Goal: Task Accomplishment & Management: Manage account settings

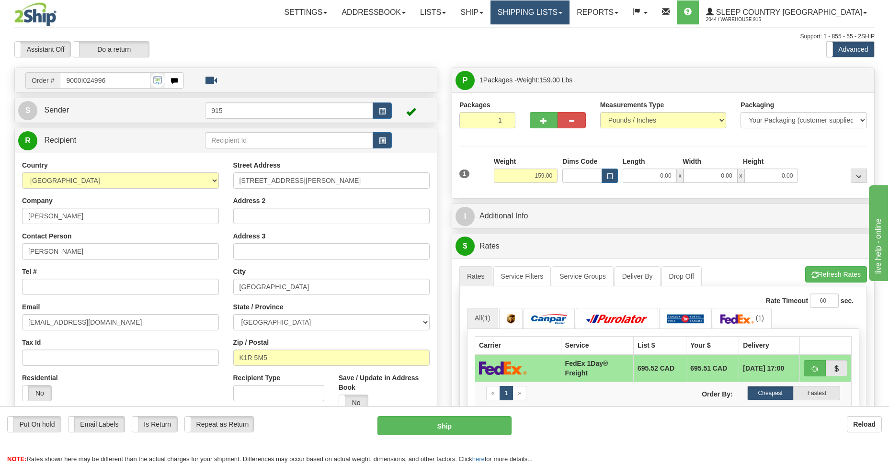
click at [414, 13] on link "Shipping lists" at bounding box center [530, 12] width 79 height 24
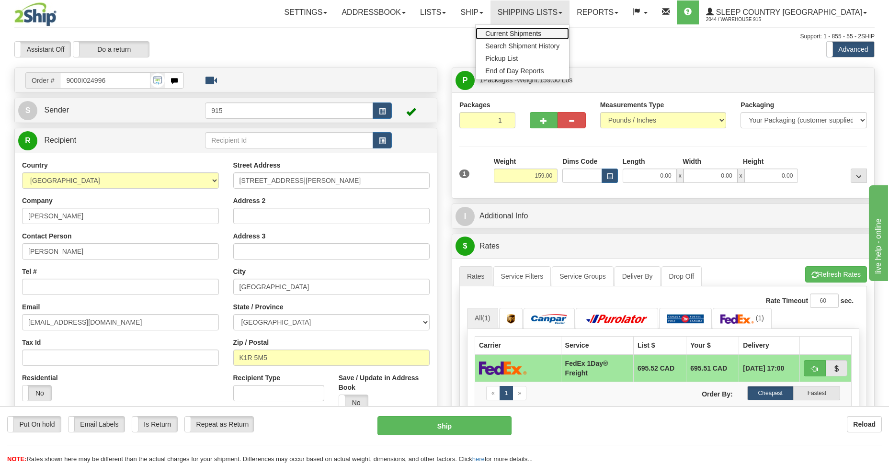
click at [414, 33] on span "Current Shipments" at bounding box center [513, 34] width 56 height 8
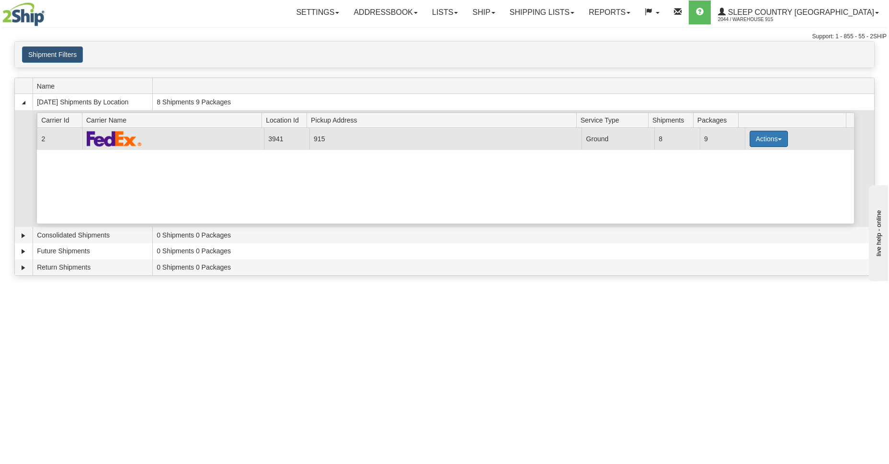
click at [781, 139] on button "Actions" at bounding box center [769, 139] width 38 height 16
click at [738, 157] on span "Details" at bounding box center [734, 156] width 26 height 7
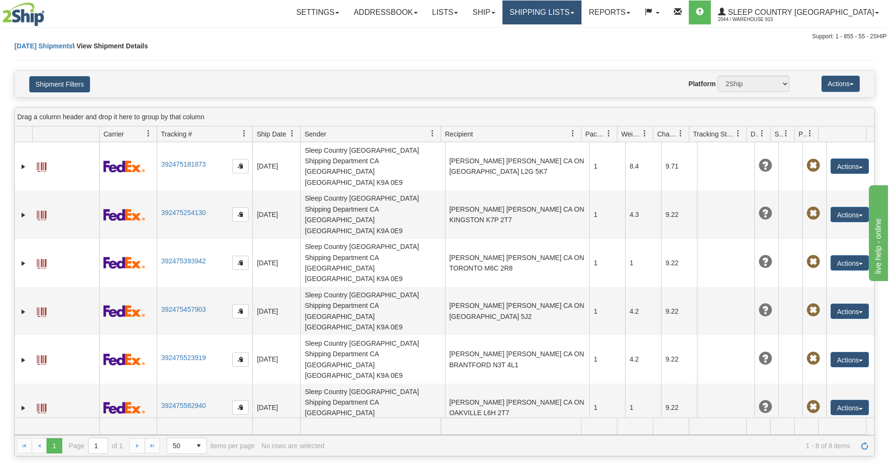
click at [582, 10] on link "Shipping lists" at bounding box center [542, 12] width 79 height 24
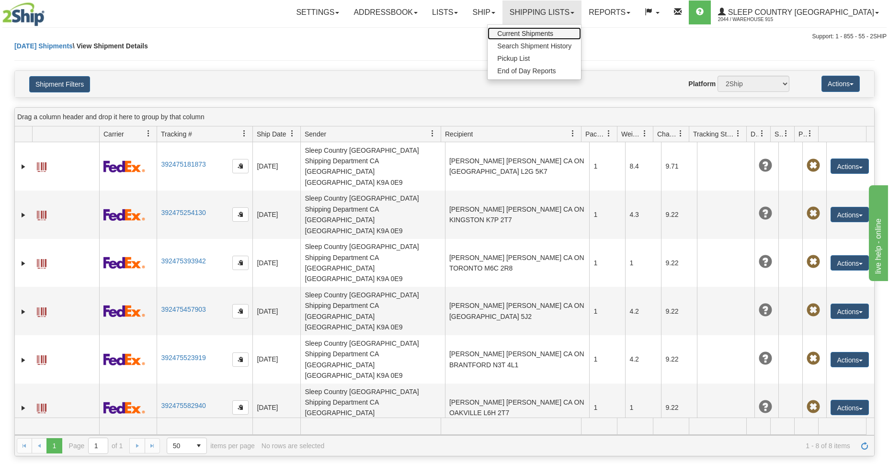
click at [553, 31] on span "Current Shipments" at bounding box center [525, 34] width 56 height 8
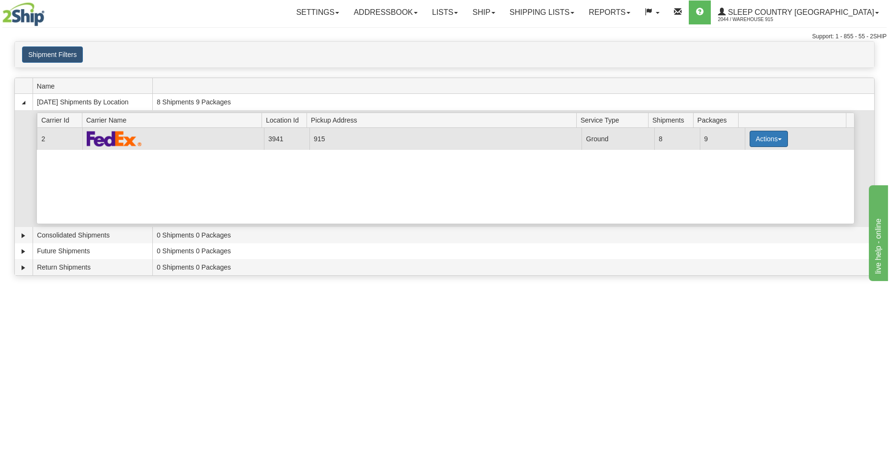
click at [777, 142] on button "Actions" at bounding box center [769, 139] width 38 height 16
click at [738, 169] on span "Close" at bounding box center [732, 169] width 22 height 7
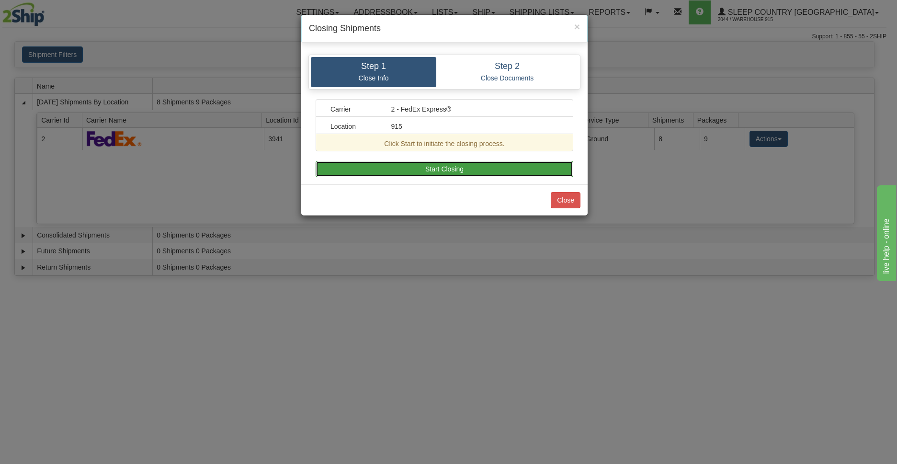
click at [420, 169] on button "Start Closing" at bounding box center [445, 169] width 258 height 16
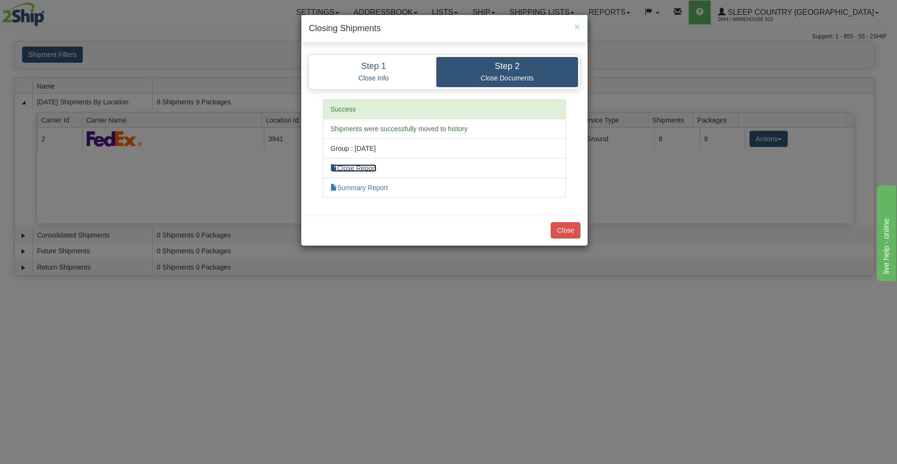
click at [369, 169] on link "Close Report" at bounding box center [354, 168] width 46 height 8
click at [560, 236] on button "Close" at bounding box center [566, 230] width 30 height 16
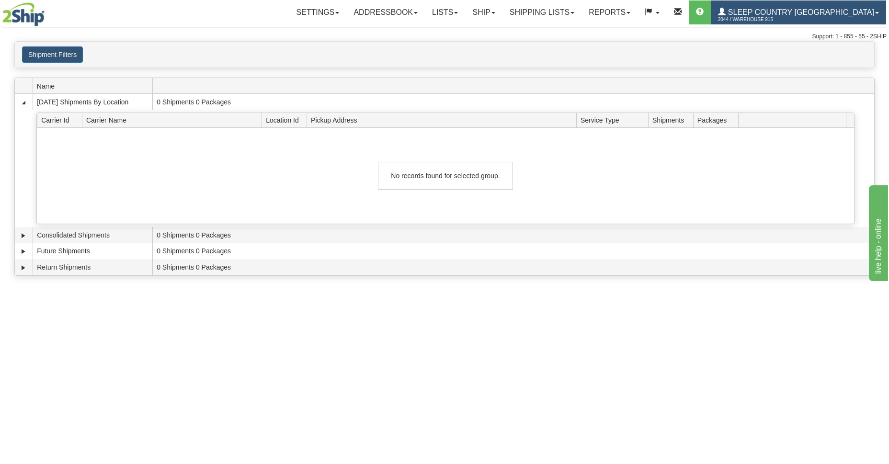
click at [803, 9] on span "Sleep Country [GEOGRAPHIC_DATA]" at bounding box center [800, 12] width 149 height 8
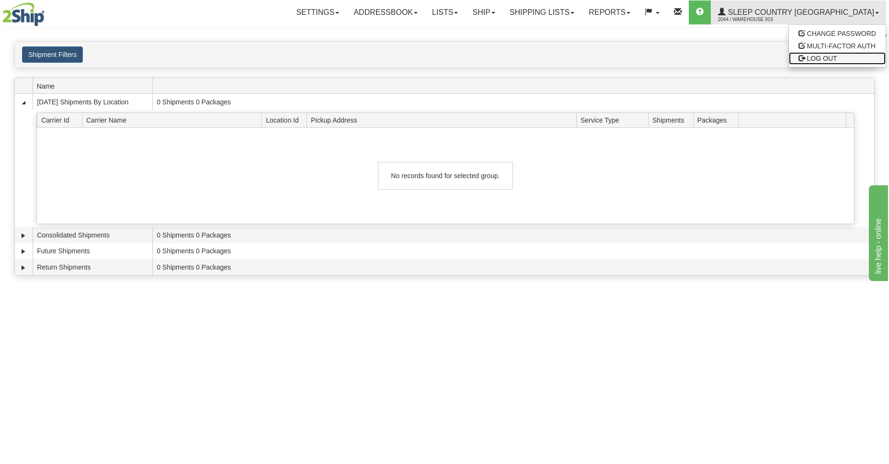
click at [815, 57] on span "LOG OUT" at bounding box center [822, 59] width 30 height 8
